Goal: Task Accomplishment & Management: Manage account settings

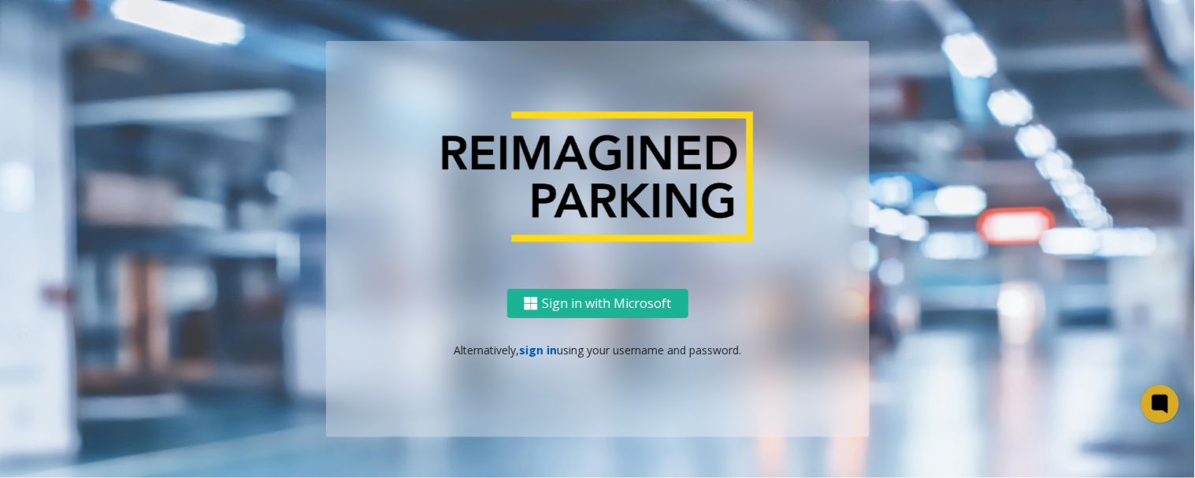
click at [539, 355] on link "sign in" at bounding box center [538, 350] width 38 height 15
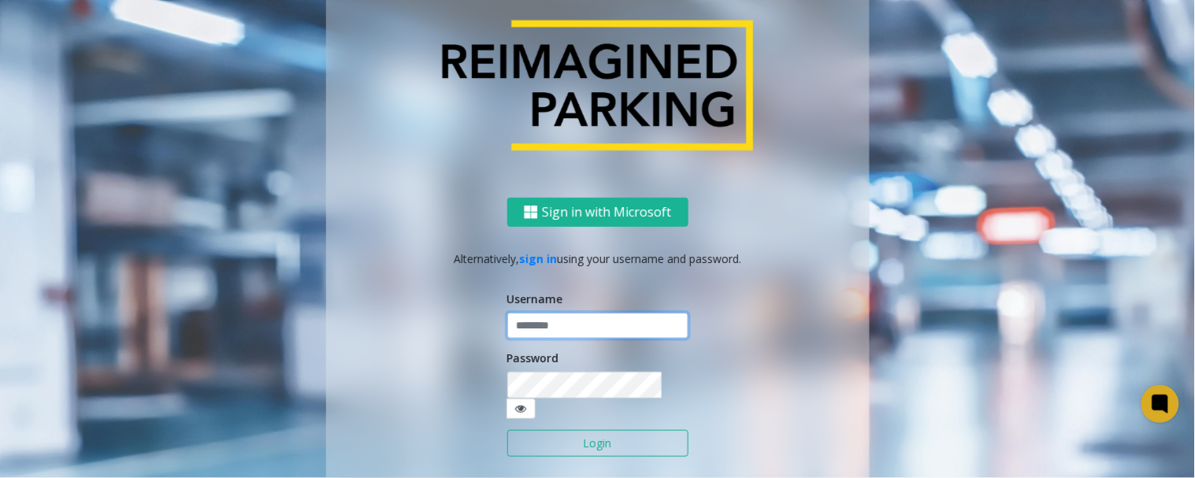
type input "*********"
click at [569, 432] on button "Login" at bounding box center [597, 443] width 181 height 27
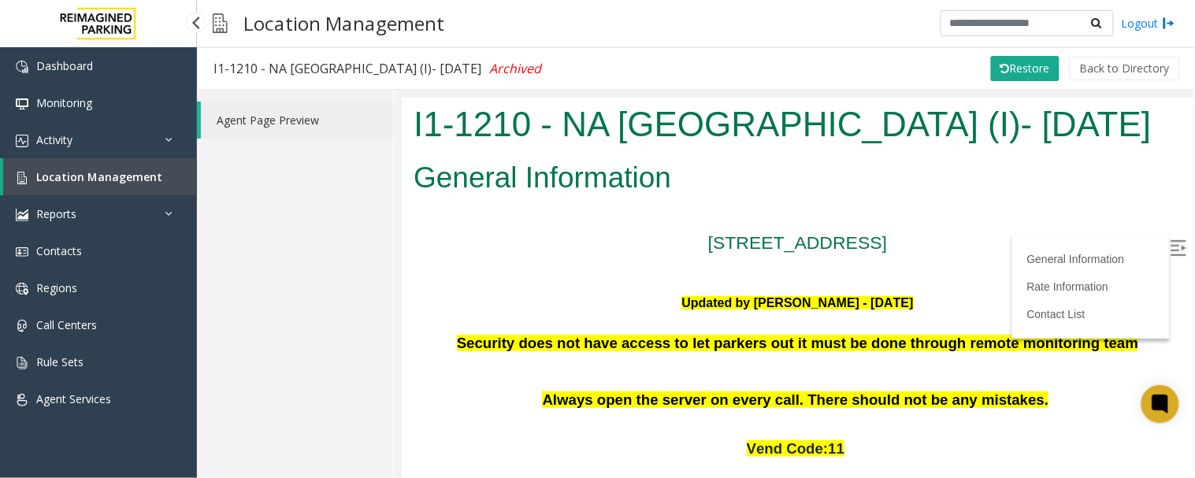
click at [146, 167] on link "Location Management" at bounding box center [100, 176] width 194 height 37
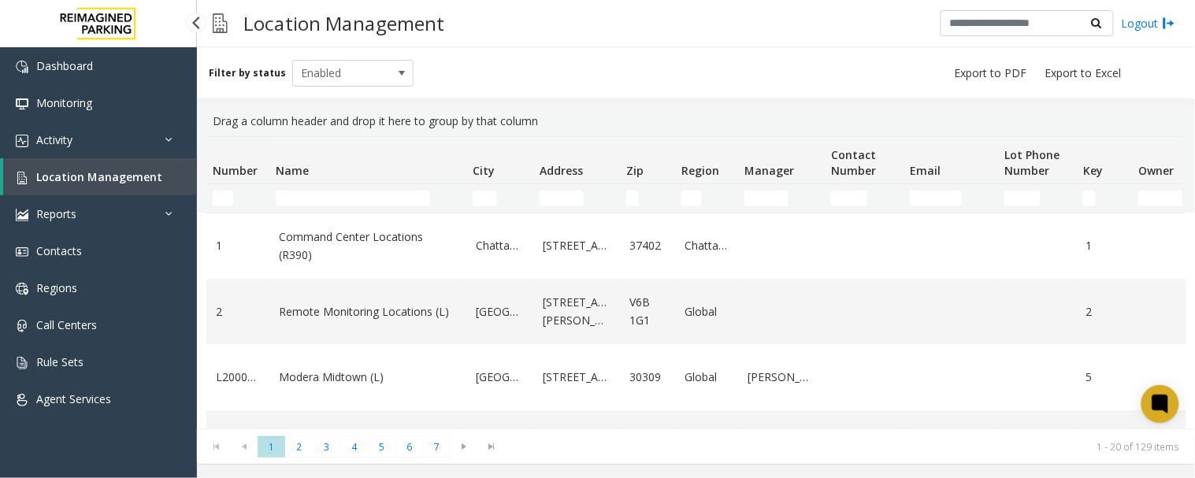
drag, startPoint x: 0, startPoint y: 0, endPoint x: 167, endPoint y: 182, distance: 246.9
click at [167, 182] on link "Location Management" at bounding box center [100, 176] width 194 height 37
